Goal: Task Accomplishment & Management: Manage account settings

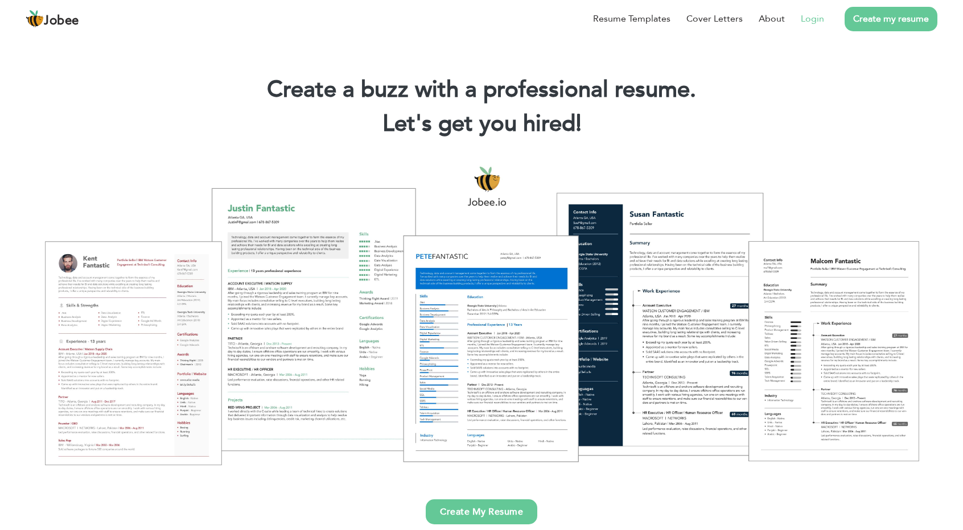
click at [812, 20] on link "Login" at bounding box center [812, 19] width 23 height 14
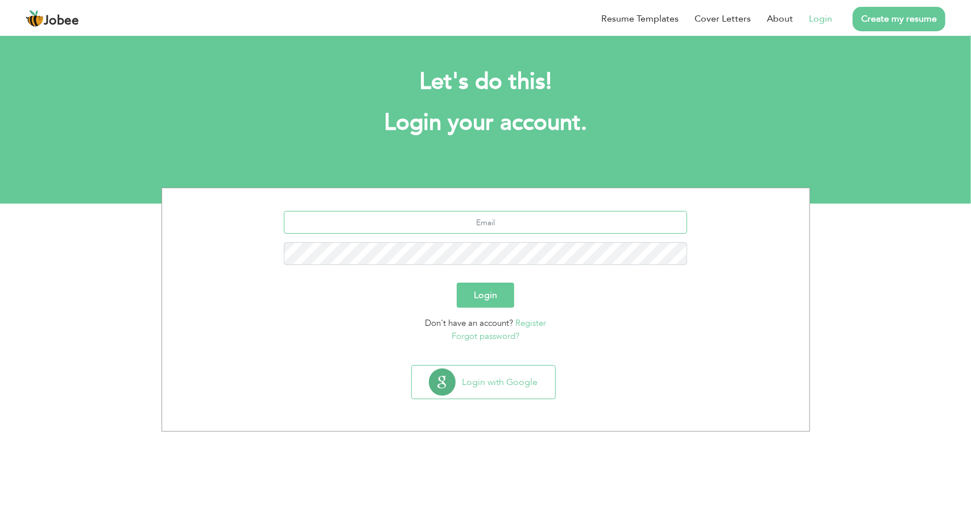
click at [538, 222] on input "text" at bounding box center [485, 222] width 403 height 23
click at [530, 224] on input "wisdompad1@gmail.com" at bounding box center [485, 222] width 403 height 23
click at [560, 218] on input "wisdompad1@gmail.com" at bounding box center [485, 222] width 403 height 23
drag, startPoint x: 522, startPoint y: 221, endPoint x: 356, endPoint y: 226, distance: 166.2
click at [356, 226] on input "wisdompad1@gmail.com" at bounding box center [485, 222] width 403 height 23
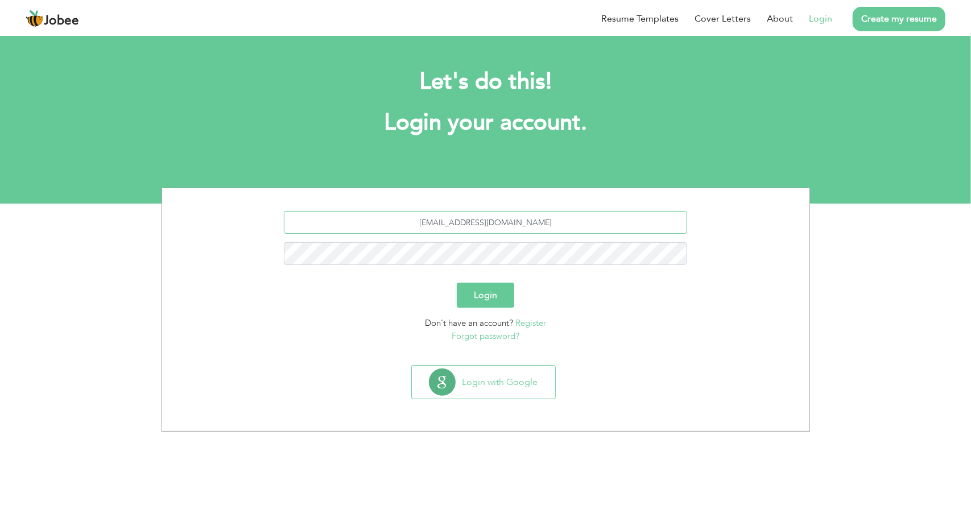
paste input "info@megamarketingnetwork"
type input "info@megamarketingnetwork.com"
click at [483, 293] on button "Login" at bounding box center [485, 295] width 57 height 25
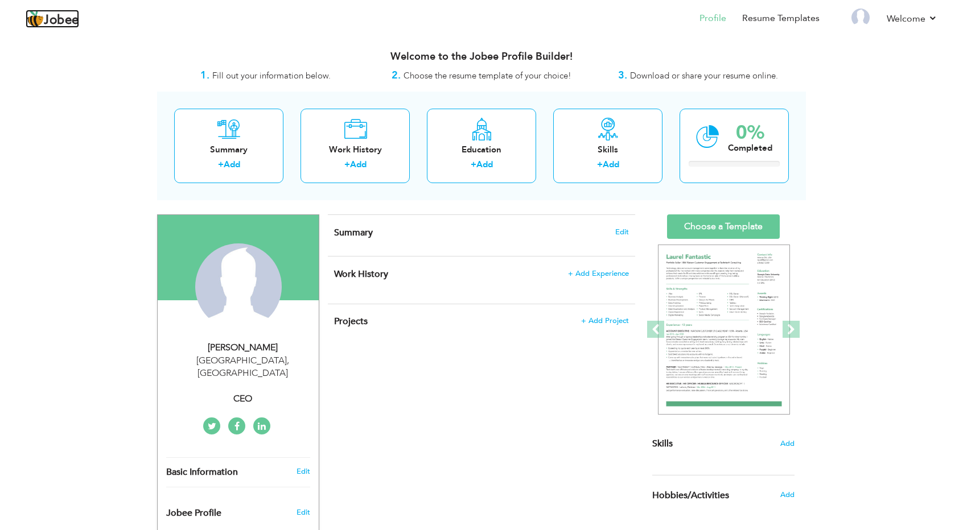
click at [58, 22] on span "Jobee" at bounding box center [61, 20] width 35 height 13
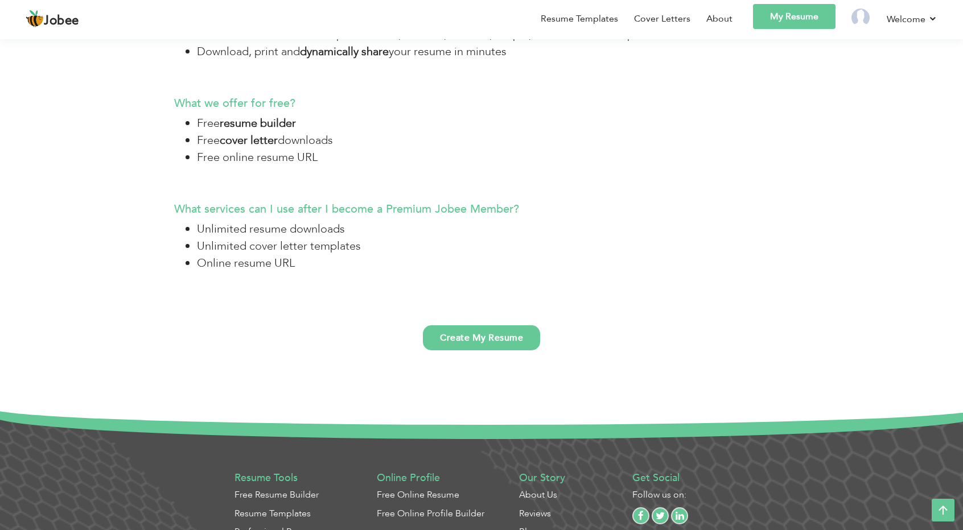
scroll to position [2959, 0]
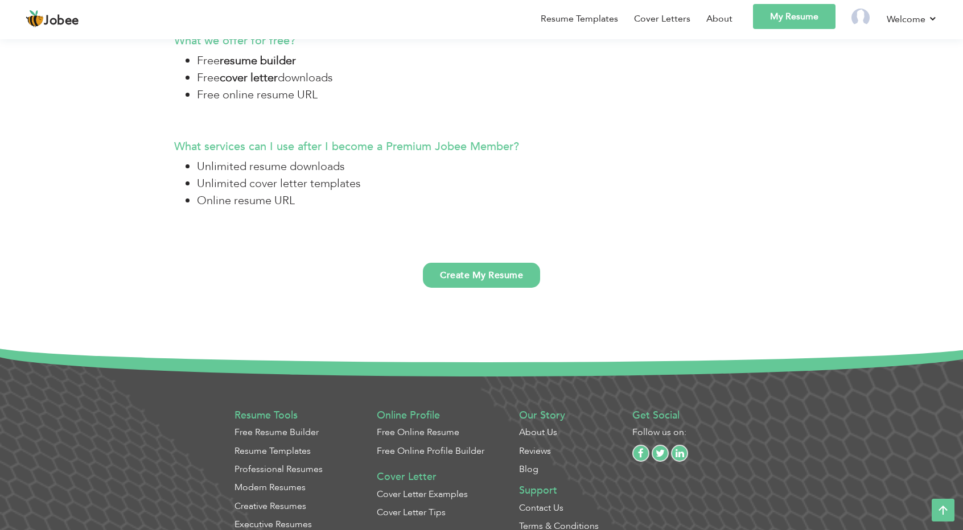
scroll to position [2959, 0]
